Goal: Task Accomplishment & Management: Manage account settings

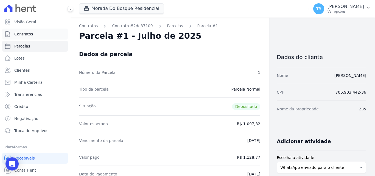
scroll to position [165, 0]
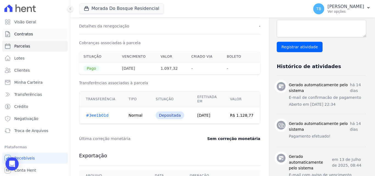
click at [31, 33] on span "Contratos" at bounding box center [23, 33] width 19 height 5
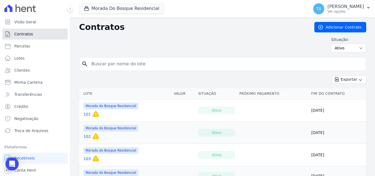
click at [27, 31] on link "Contratos" at bounding box center [35, 34] width 66 height 11
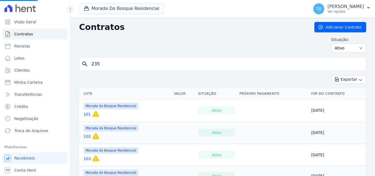
click at [111, 63] on input "235" at bounding box center [226, 63] width 276 height 11
drag, startPoint x: 112, startPoint y: 65, endPoint x: 91, endPoint y: 63, distance: 20.6
click at [89, 64] on input "search" at bounding box center [226, 63] width 276 height 11
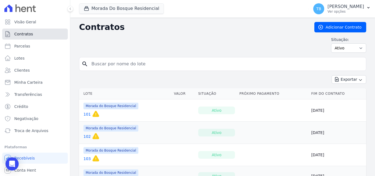
click at [31, 32] on span "Contratos" at bounding box center [23, 33] width 19 height 5
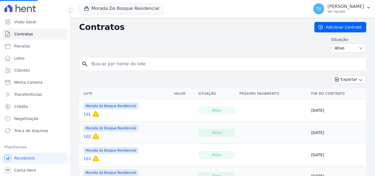
click at [105, 60] on input "search" at bounding box center [226, 63] width 276 height 11
click at [108, 66] on input "search" at bounding box center [226, 63] width 276 height 11
type input "7.202"
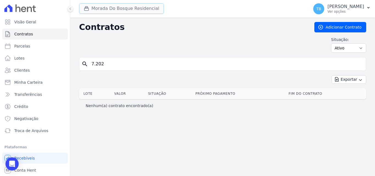
click at [109, 8] on button "Morada Do Bosque Residencial" at bounding box center [121, 8] width 85 height 10
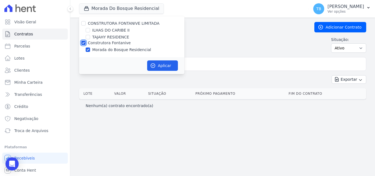
click at [83, 42] on input "Construtora Fontanive" at bounding box center [83, 43] width 4 height 4
checkbox input "false"
click at [90, 28] on div "ILHAS DO CARIBE II" at bounding box center [131, 30] width 105 height 6
click at [88, 29] on input "ILHAS DO CARIBE II" at bounding box center [88, 30] width 4 height 4
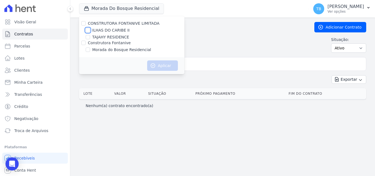
checkbox input "true"
click at [164, 64] on button "Aplicar" at bounding box center [162, 65] width 31 height 10
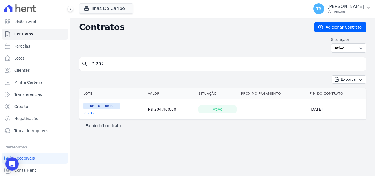
click at [86, 112] on link "7.202" at bounding box center [88, 112] width 11 height 5
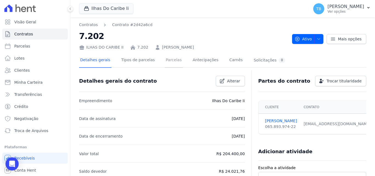
click at [170, 60] on link "Parcelas" at bounding box center [174, 60] width 18 height 15
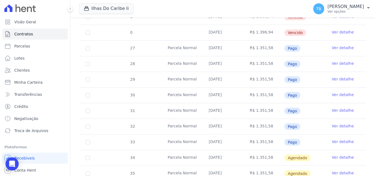
scroll to position [201, 0]
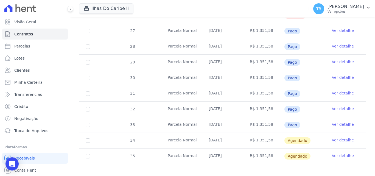
click at [343, 137] on link "Ver detalhe" at bounding box center [343, 139] width 22 height 5
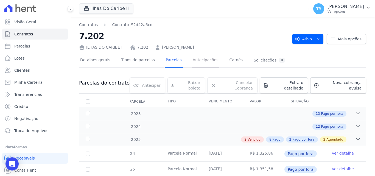
click at [192, 60] on link "Antecipações" at bounding box center [206, 60] width 28 height 15
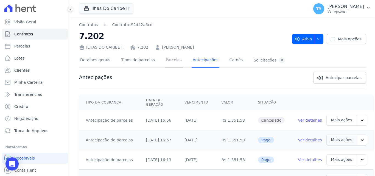
click at [165, 64] on link "Parcelas" at bounding box center [174, 60] width 18 height 15
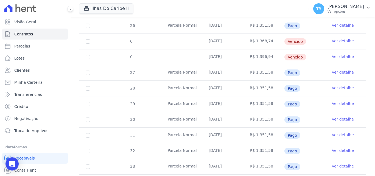
scroll to position [201, 0]
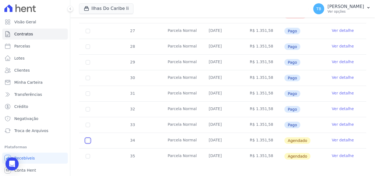
click at [88, 138] on input "checkbox" at bounding box center [88, 140] width 4 height 4
checkbox input "true"
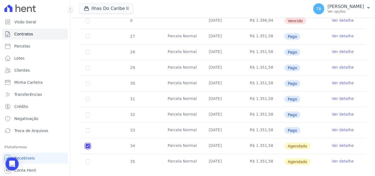
scroll to position [205, 0]
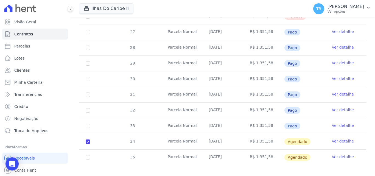
click at [332, 138] on link "Ver detalhe" at bounding box center [343, 140] width 22 height 5
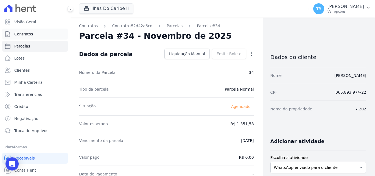
click at [32, 33] on link "Contratos" at bounding box center [35, 34] width 66 height 11
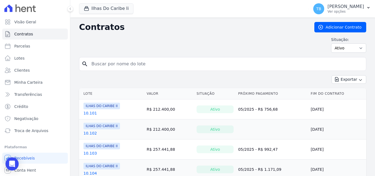
click at [121, 64] on input "search" at bounding box center [226, 63] width 276 height 11
click at [149, 44] on div "Situação: Ativo Todos Pausado Distratado Rascunho Expirado Encerrado" at bounding box center [222, 45] width 287 height 16
click at [116, 65] on input "search" at bounding box center [226, 63] width 276 height 11
type input "7.202"
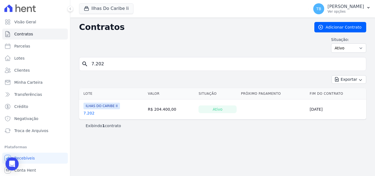
click at [88, 113] on link "7.202" at bounding box center [88, 112] width 11 height 5
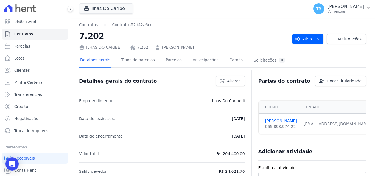
click at [200, 59] on link "Antecipações" at bounding box center [206, 60] width 28 height 15
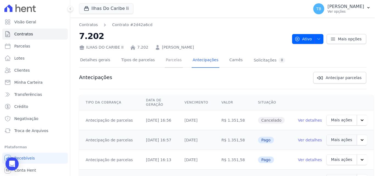
click at [170, 60] on link "Parcelas" at bounding box center [174, 60] width 18 height 15
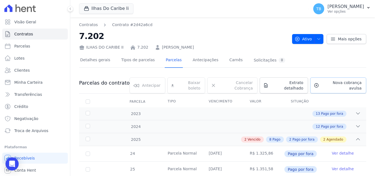
click at [315, 83] on icon at bounding box center [316, 85] width 5 height 5
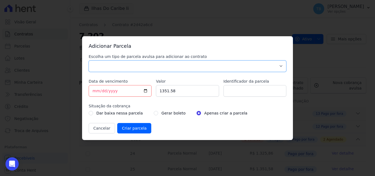
click at [137, 65] on select "Parcela Normal Sinal Caução Intercalada Chaves Pré Chaves Pós Chaves Taxas Quit…" at bounding box center [188, 66] width 198 height 12
select select "advance"
click at [89, 60] on select "Parcela Normal Sinal Caução Intercalada Chaves Pré Chaves Pós Chaves Taxas Quit…" at bounding box center [188, 66] width 198 height 12
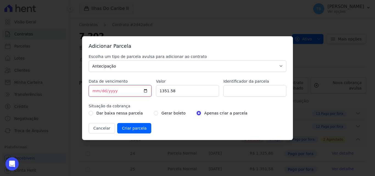
click at [94, 93] on input "[DATE]" at bounding box center [120, 91] width 63 height 12
type input "[DATE]"
click at [179, 92] on input "1351.58" at bounding box center [187, 91] width 63 height 12
drag, startPoint x: 152, startPoint y: 92, endPoint x: 135, endPoint y: 92, distance: 17.0
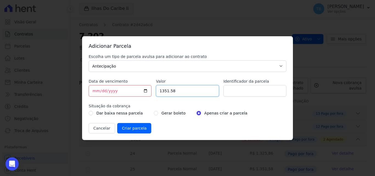
click at [135, 92] on div "Escolha um tipo de parcela avulsa para adicionar ao contrato Parcela Normal Sin…" at bounding box center [188, 94] width 198 height 80
type input "1457.12"
click at [238, 91] on input "Identificador da parcela" at bounding box center [254, 91] width 63 height 12
drag, startPoint x: 243, startPoint y: 90, endPoint x: 205, endPoint y: 90, distance: 37.9
click at [205, 90] on div "Escolha um tipo de parcela avulsa para adicionar ao contrato Parcela Normal Sin…" at bounding box center [188, 94] width 198 height 80
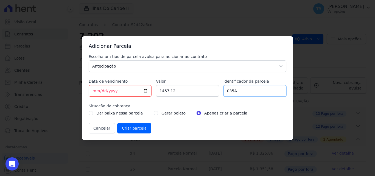
click at [226, 91] on input "035A" at bounding box center [254, 91] width 63 height 12
type input "035A"
click at [154, 112] on input "radio" at bounding box center [156, 113] width 4 height 4
radio input "true"
click at [127, 127] on input "Criar parcela" at bounding box center [134, 128] width 34 height 10
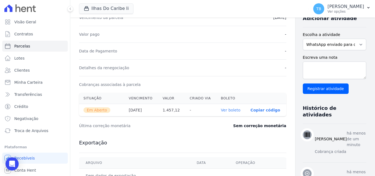
scroll to position [137, 0]
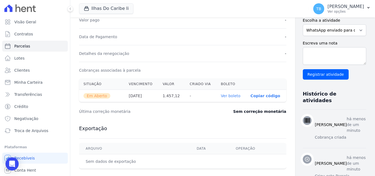
click at [221, 95] on link "Ver boleto" at bounding box center [230, 96] width 19 height 4
